Goal: Task Accomplishment & Management: Manage account settings

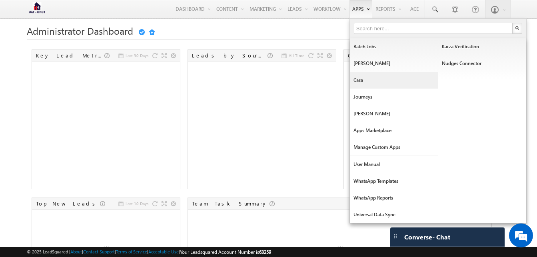
click at [364, 74] on link "Casa" at bounding box center [394, 80] width 88 height 17
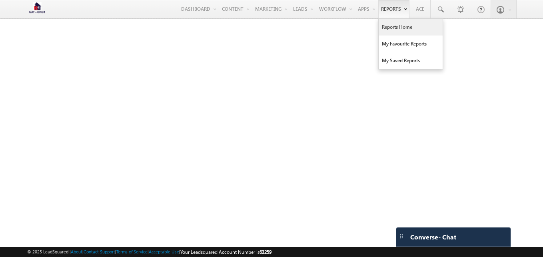
click at [390, 30] on link "Reports Home" at bounding box center [410, 27] width 64 height 17
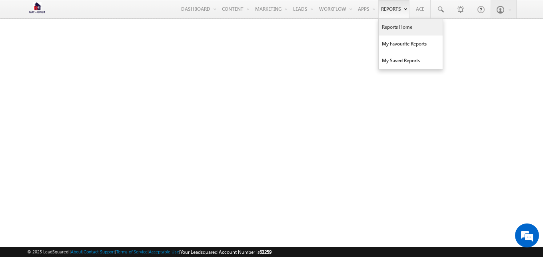
click at [389, 31] on link "Reports Home" at bounding box center [410, 27] width 64 height 17
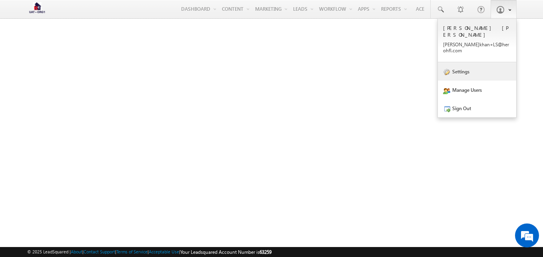
click at [474, 62] on link "Settings" at bounding box center [476, 71] width 78 height 18
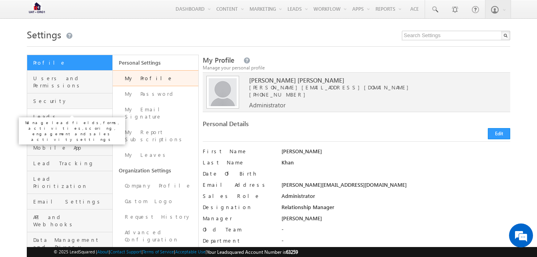
click at [53, 113] on span "Leads" at bounding box center [71, 116] width 77 height 7
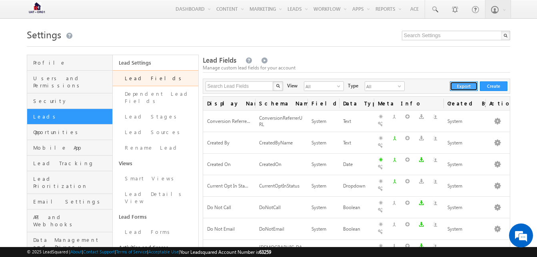
click at [462, 87] on button "Export" at bounding box center [463, 87] width 28 height 10
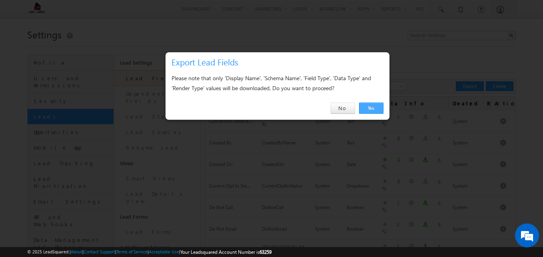
click at [372, 107] on link "Yes" at bounding box center [371, 108] width 24 height 11
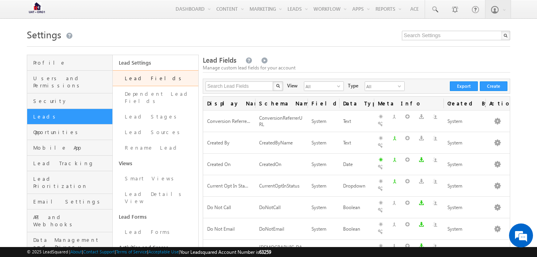
click at [305, 31] on h1 "Settings" at bounding box center [268, 34] width 483 height 16
click at [461, 87] on button "Export" at bounding box center [463, 87] width 28 height 10
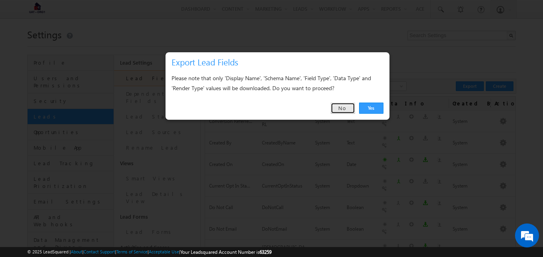
click at [346, 105] on link "No" at bounding box center [342, 108] width 24 height 11
